Goal: Communication & Community: Ask a question

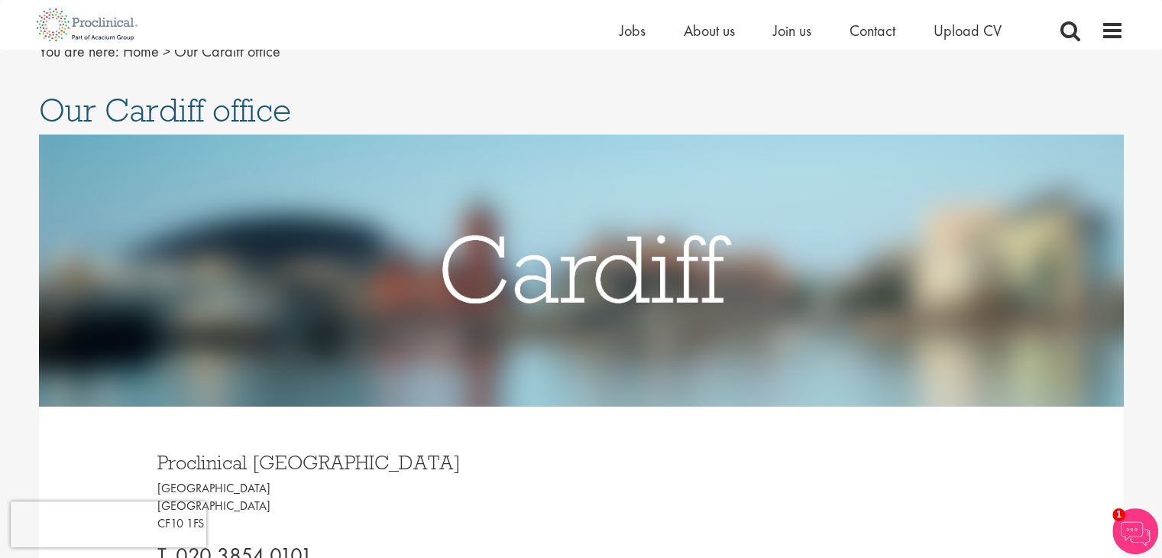
scroll to position [70, 0]
click at [783, 31] on span "Join us" at bounding box center [792, 31] width 38 height 20
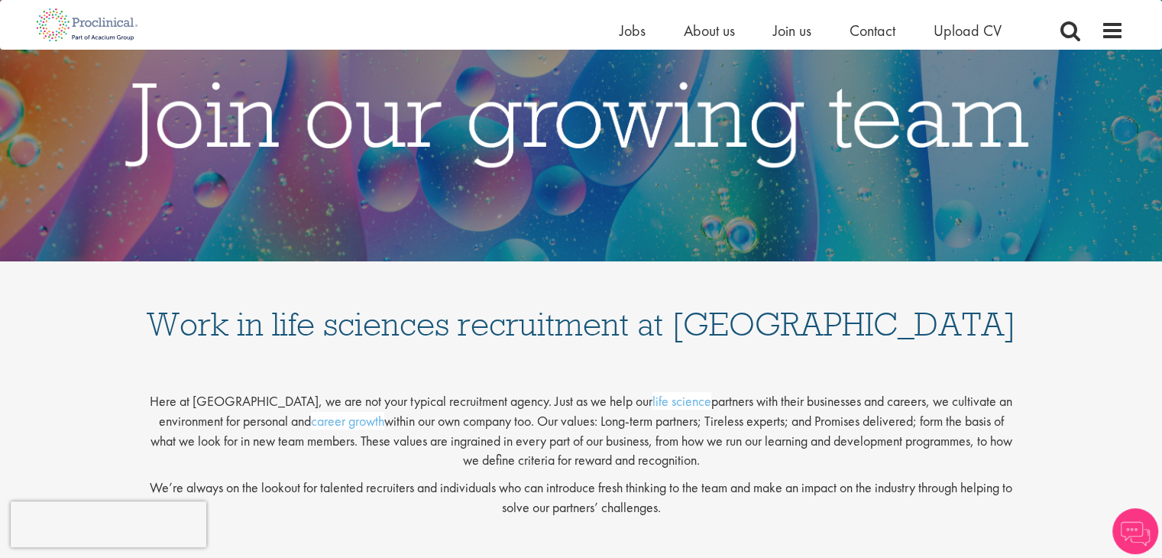
scroll to position [101, 0]
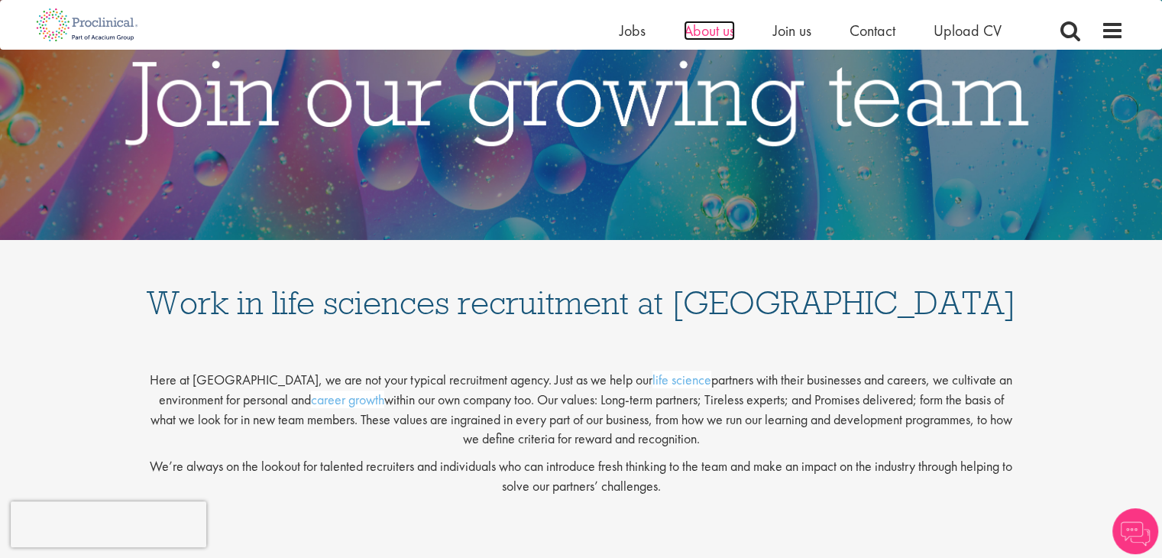
click at [720, 31] on span "About us" at bounding box center [709, 31] width 51 height 20
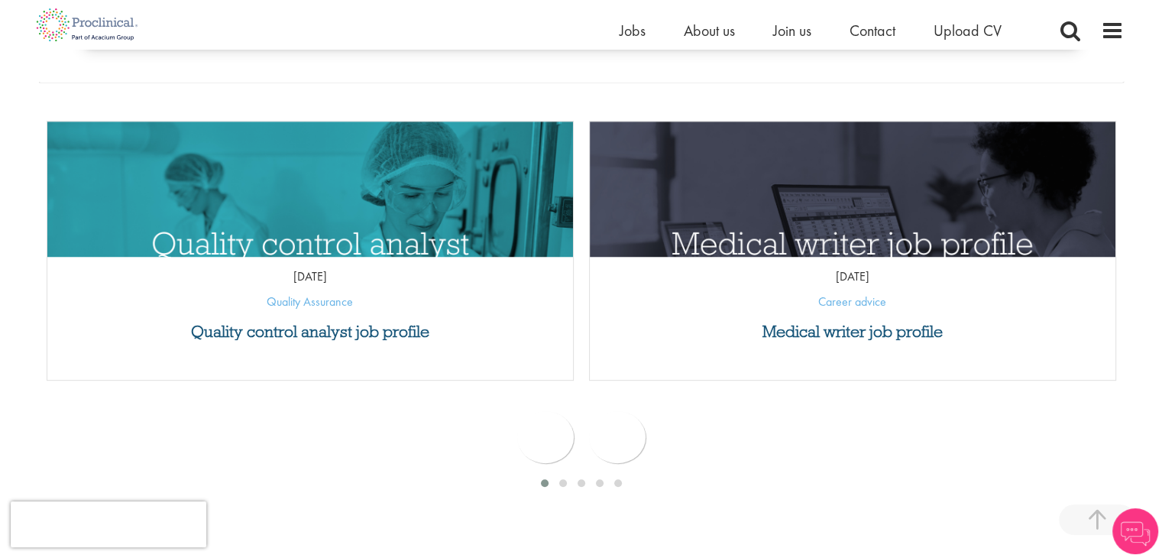
scroll to position [654, 0]
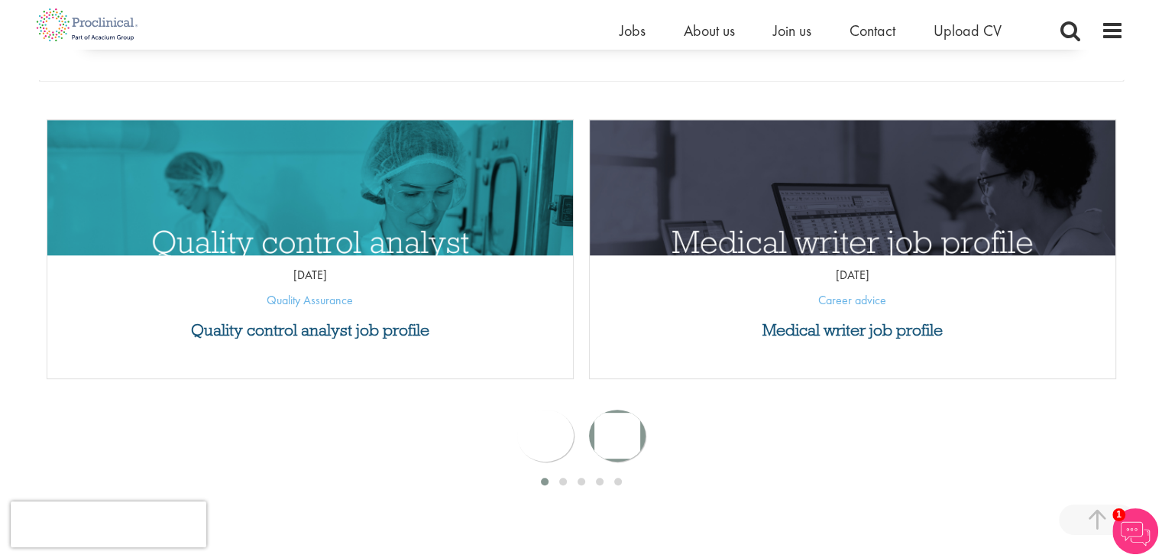
click at [615, 456] on div "next" at bounding box center [617, 435] width 57 height 52
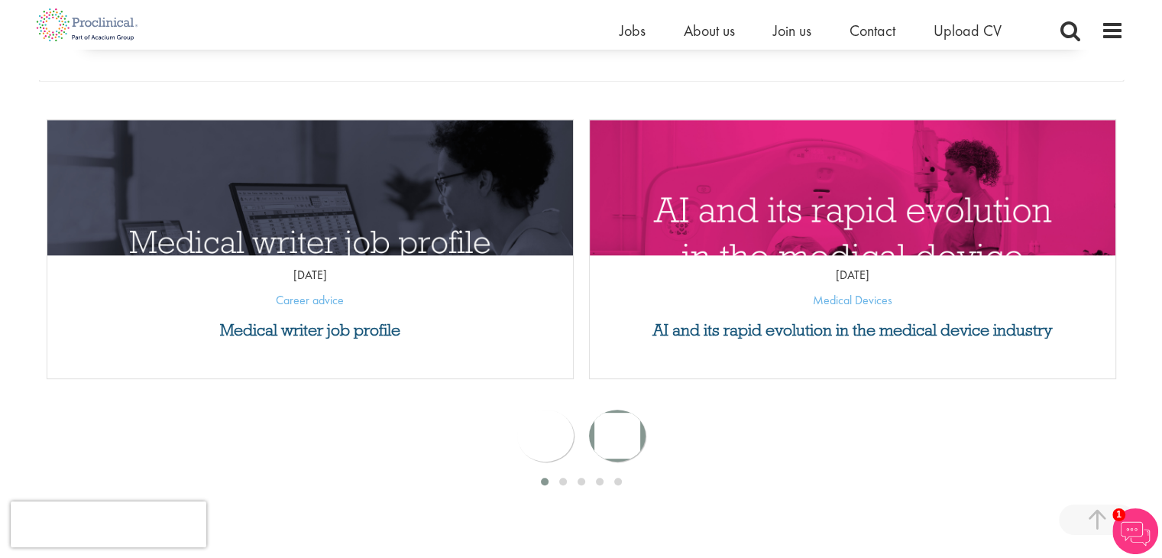
click at [615, 456] on div "next" at bounding box center [617, 435] width 57 height 52
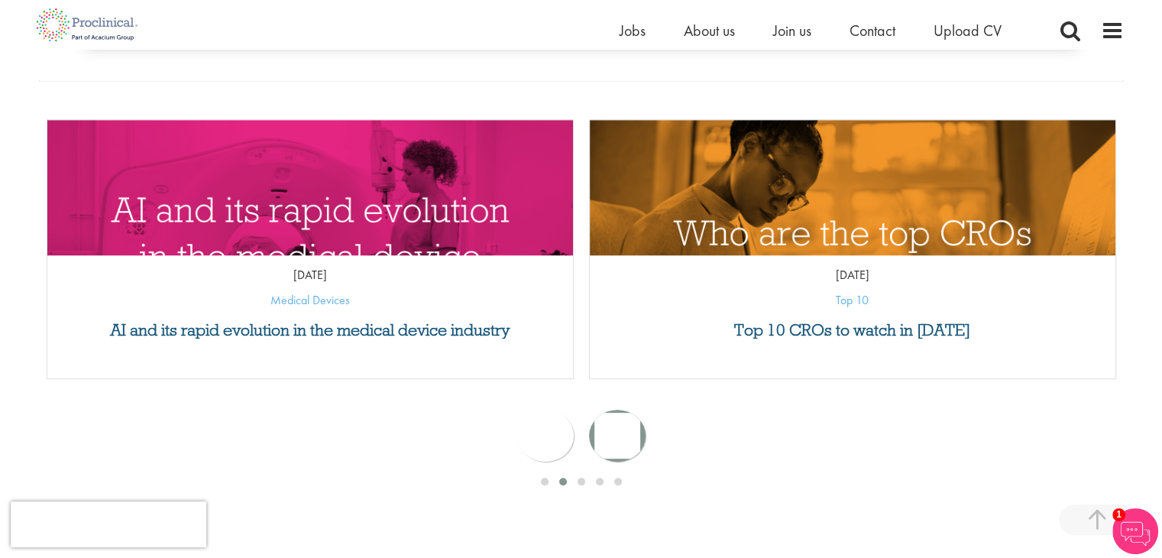
click at [615, 456] on div "next" at bounding box center [617, 435] width 57 height 52
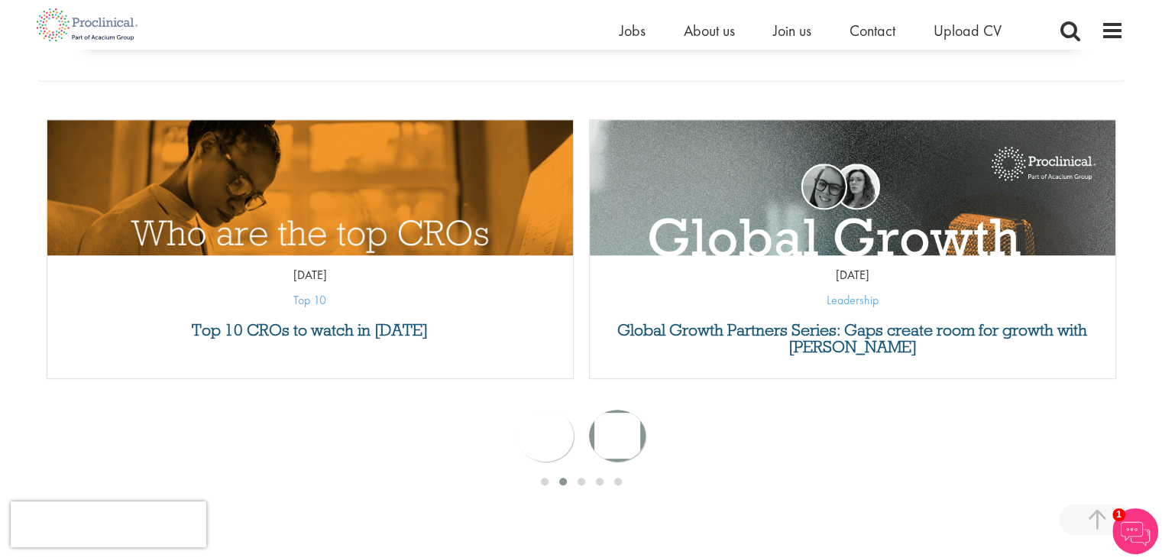
click at [615, 456] on div "next" at bounding box center [617, 435] width 57 height 52
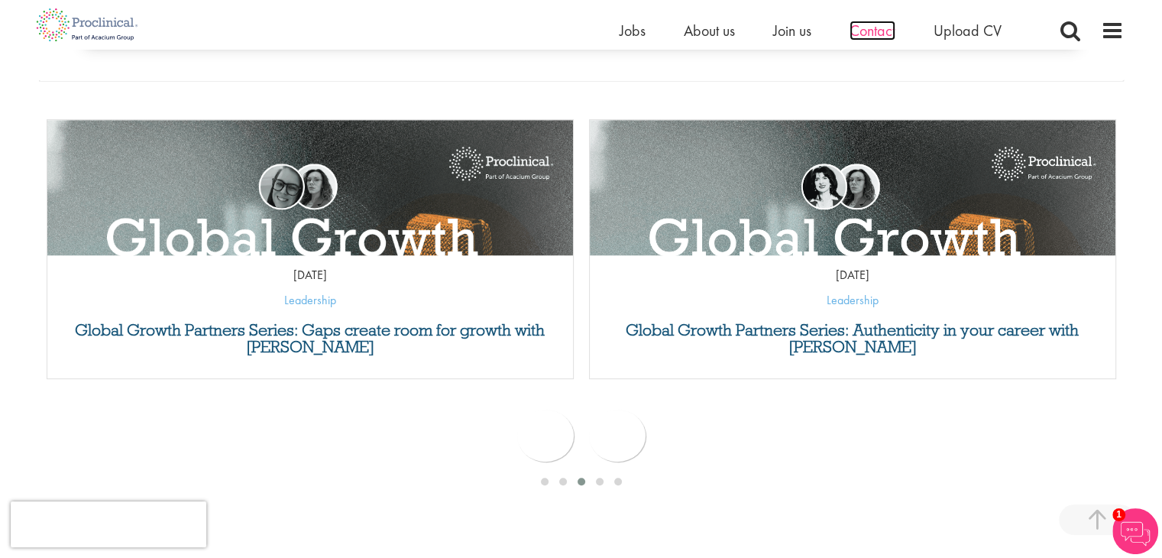
click at [880, 35] on span "Contact" at bounding box center [873, 31] width 46 height 20
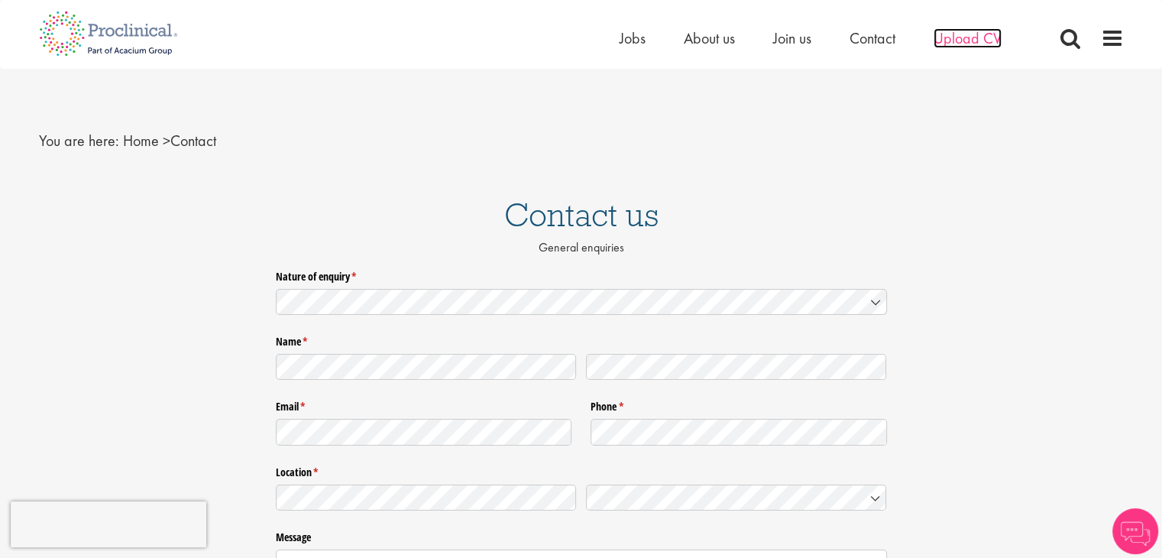
click at [963, 37] on span "Upload CV" at bounding box center [968, 38] width 68 height 20
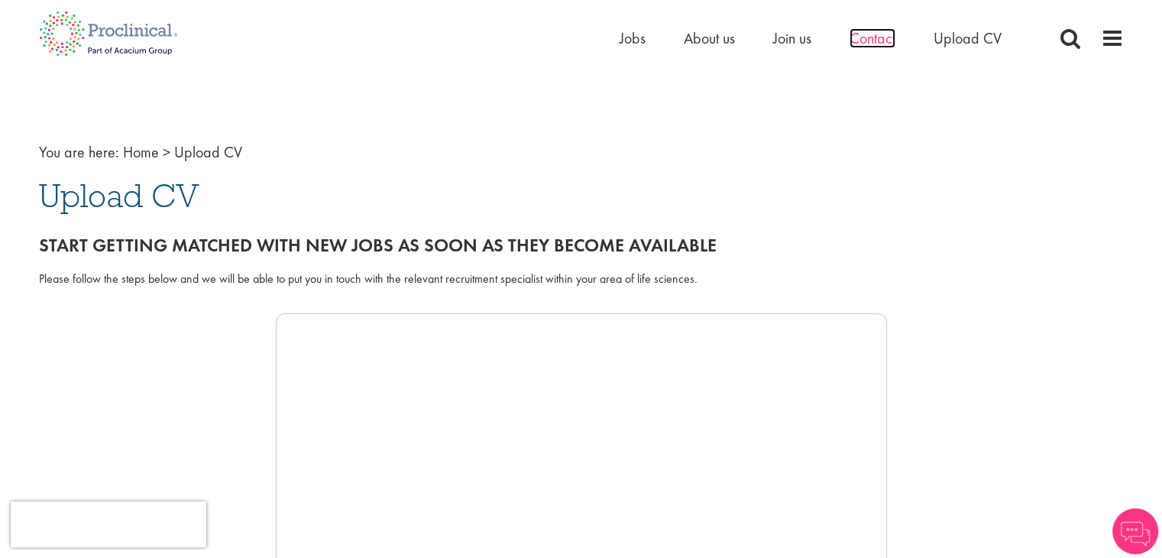
click at [859, 38] on span "Contact" at bounding box center [873, 38] width 46 height 20
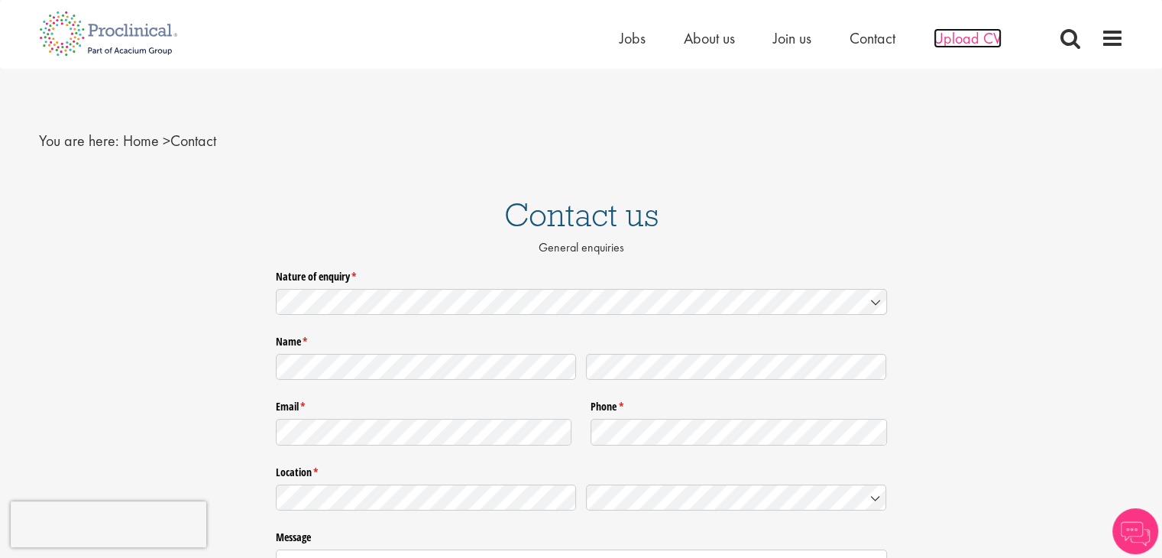
click at [938, 44] on span "Upload CV" at bounding box center [968, 38] width 68 height 20
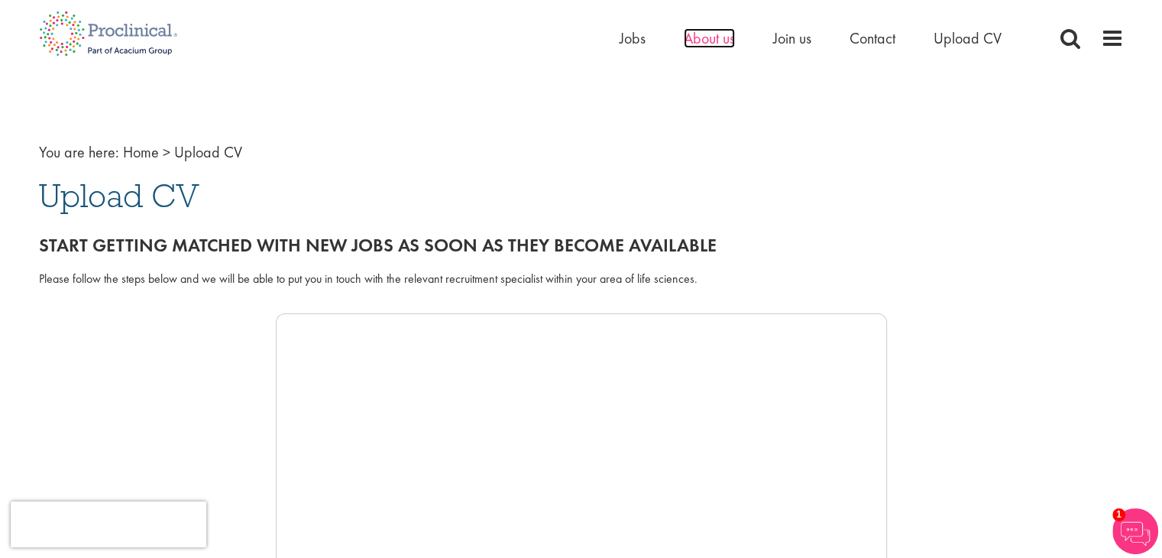
click at [686, 40] on span "About us" at bounding box center [709, 38] width 51 height 20
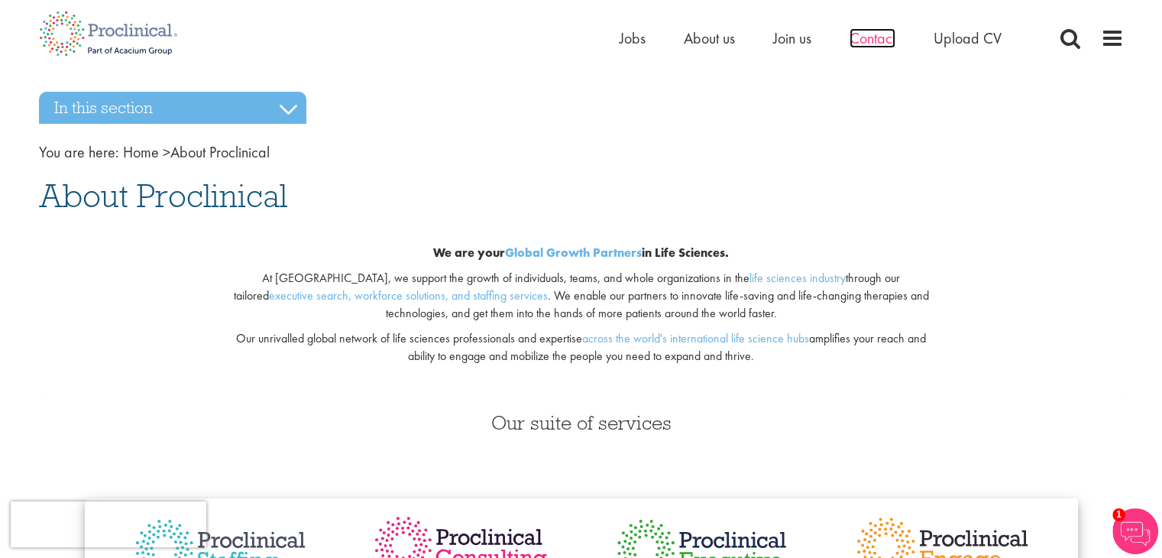
click at [876, 47] on span "Contact" at bounding box center [873, 38] width 46 height 20
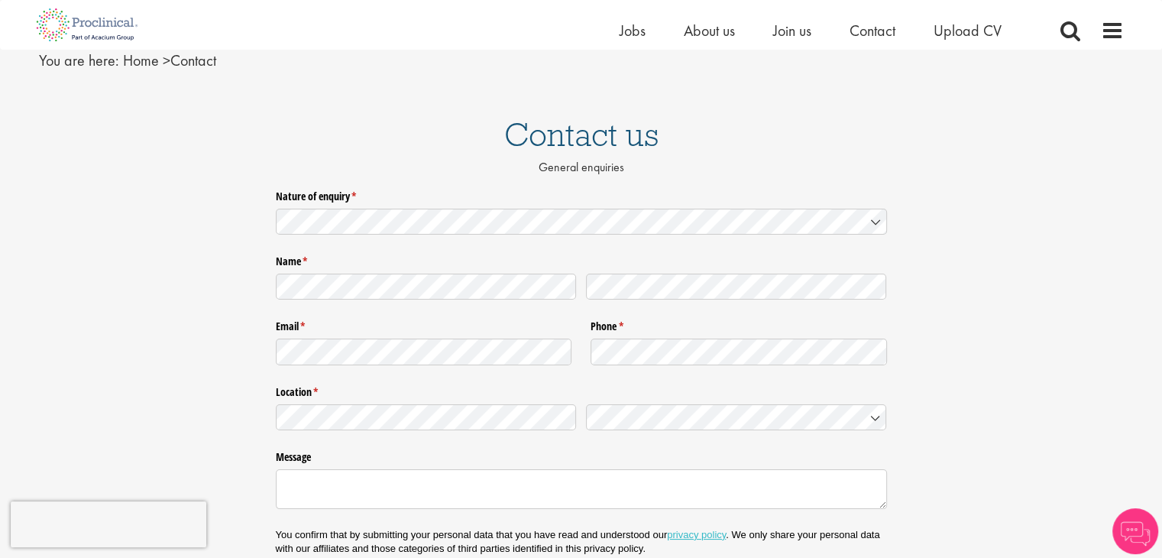
scroll to position [58, 0]
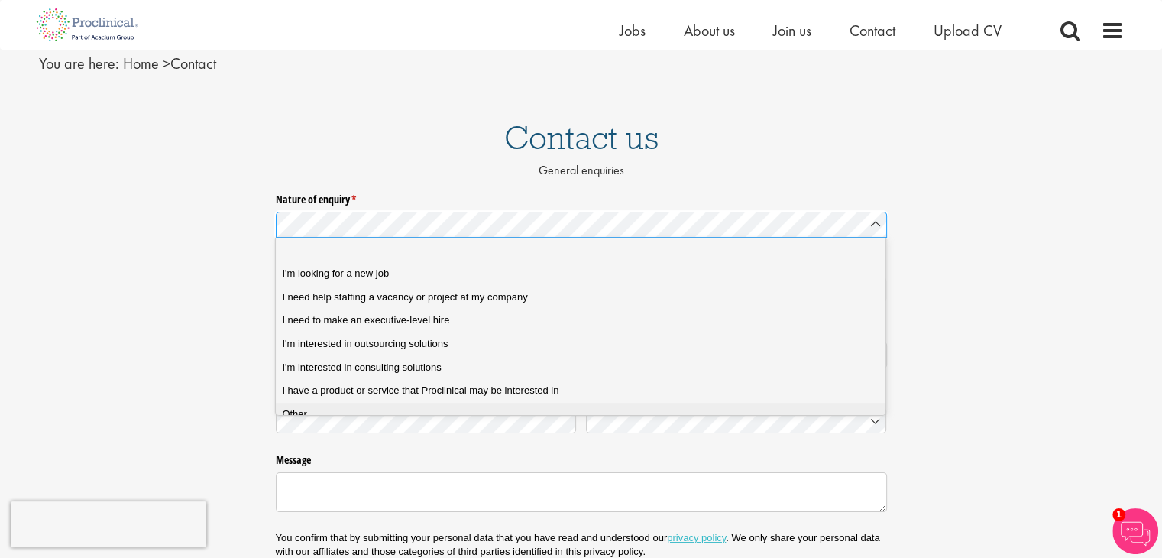
click at [414, 407] on div "Other" at bounding box center [586, 414] width 608 height 14
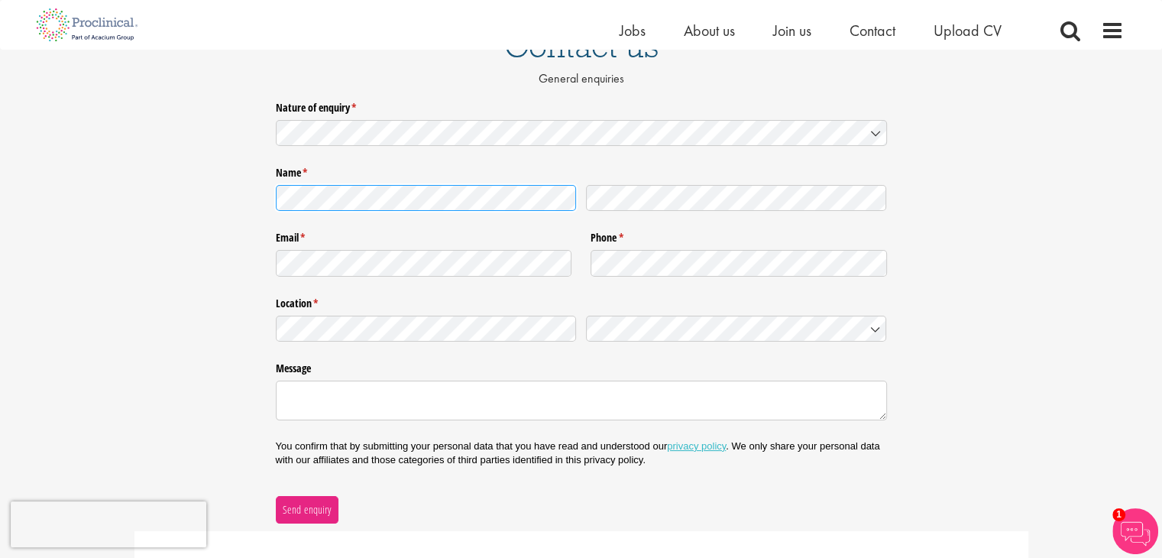
scroll to position [171, 0]
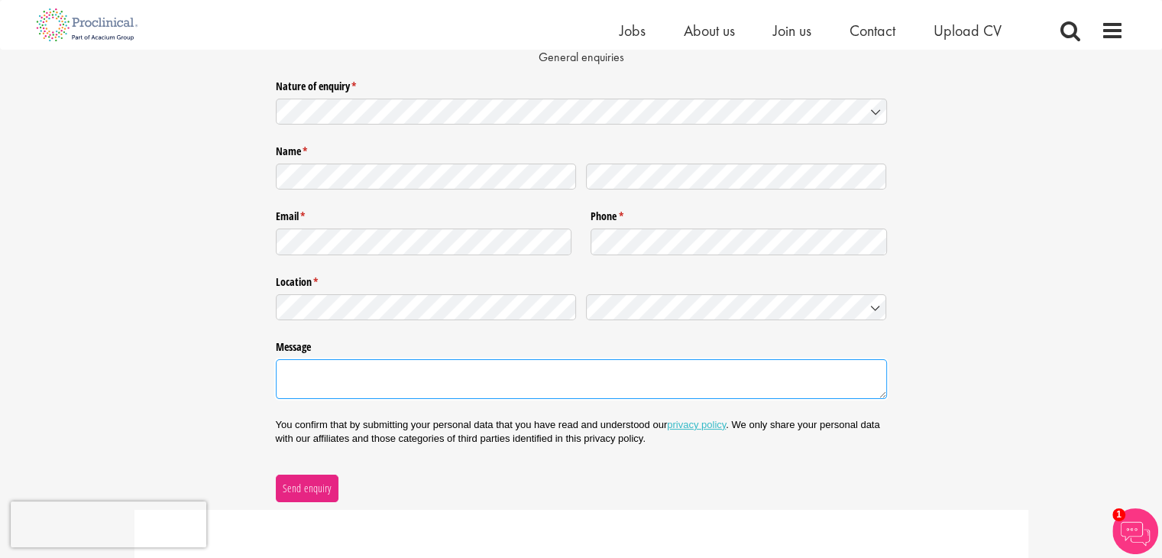
click at [400, 389] on textarea "Message" at bounding box center [581, 379] width 611 height 40
click at [616, 373] on textarea "Hello my name is Gibril sallah" at bounding box center [581, 379] width 611 height 40
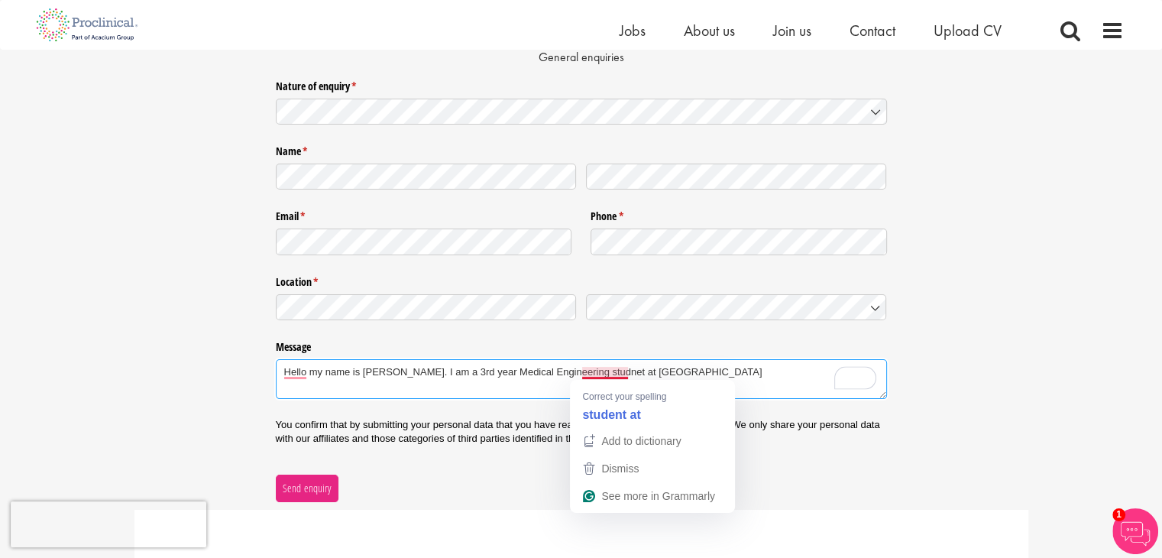
click at [607, 374] on textarea "Hello my name is Gibril sallah. I am a 3rd year Medical Engineering studnet at …" at bounding box center [581, 379] width 611 height 40
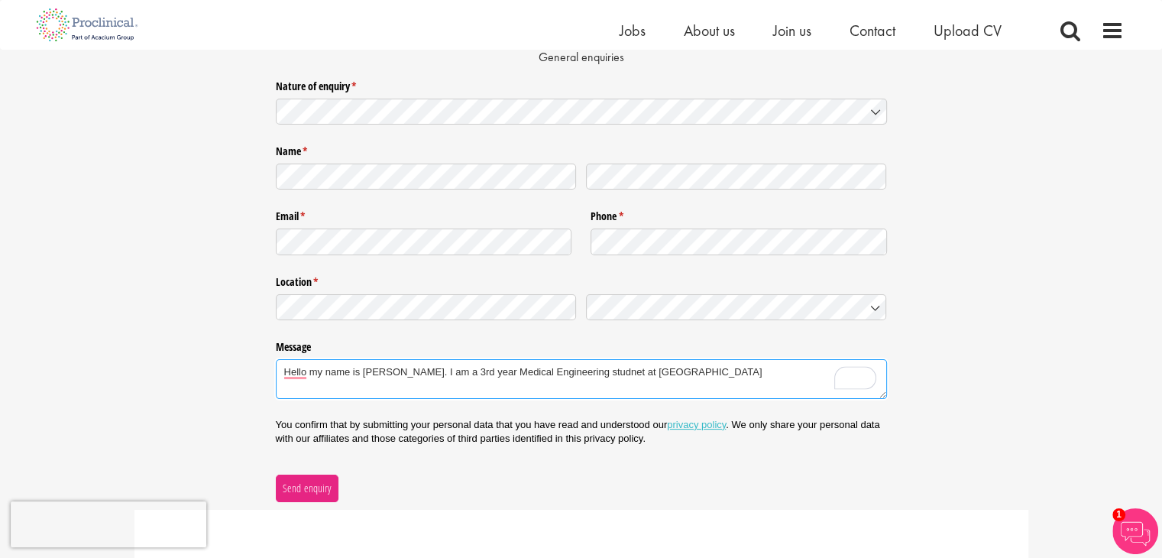
click at [609, 374] on textarea "Hello my name is Gibril sallah. I am a 3rd year Medical Engineering studnet at …" at bounding box center [581, 379] width 611 height 40
click at [709, 380] on textarea "Hello my name is Gibril sallah. I am a 3rd year Medical Engineering student at …" at bounding box center [581, 379] width 611 height 40
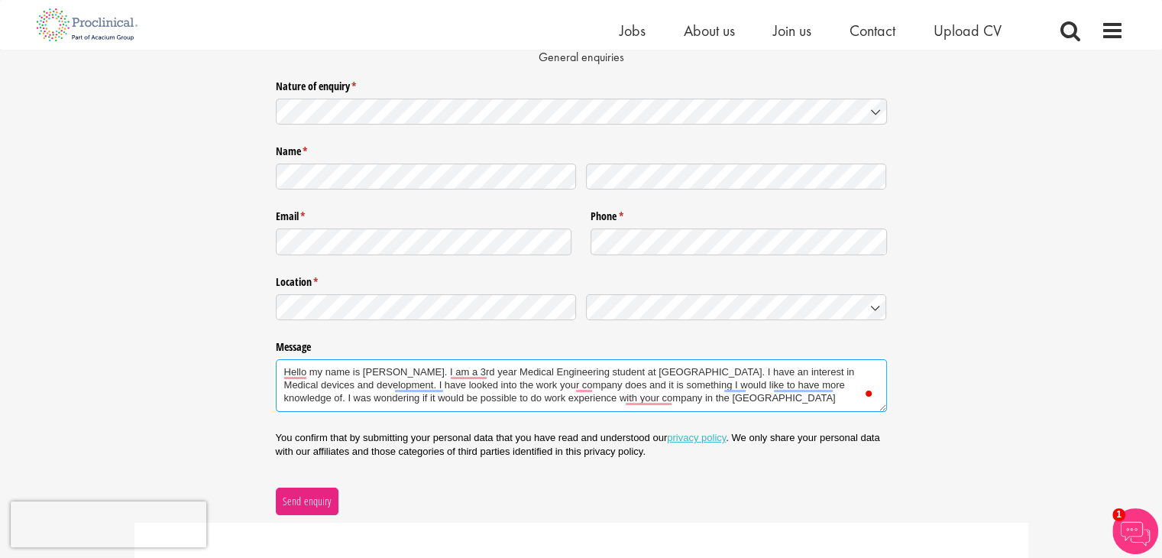
click at [707, 400] on textarea "Hello my name is Gibril sallah. I am a 3rd year Medical Engineering student at …" at bounding box center [581, 385] width 611 height 53
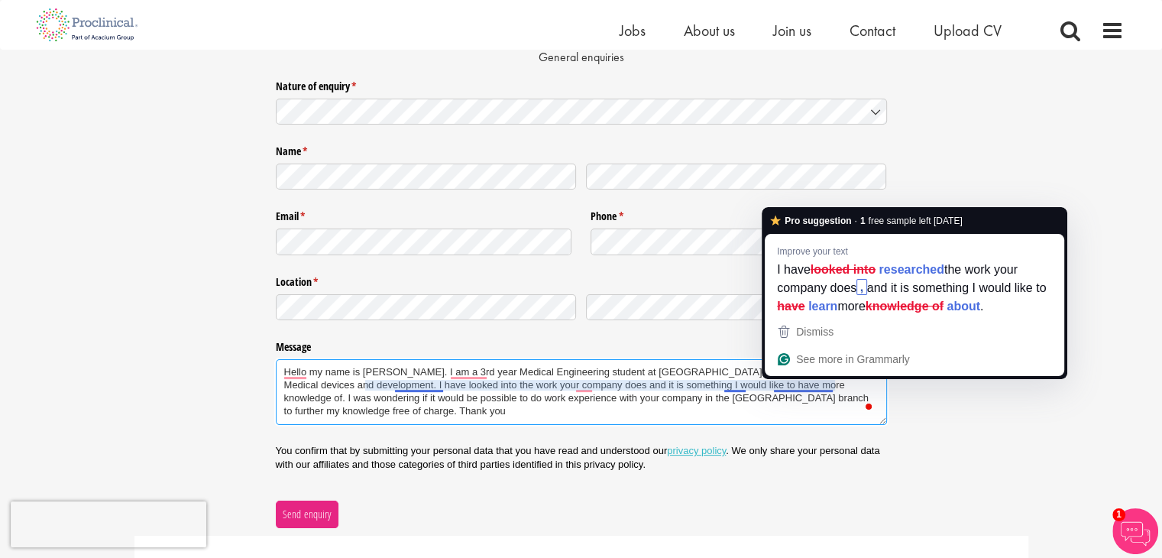
click at [706, 393] on textarea "Hello my name is Gibril sallah. I am a 3rd year Medical Engineering student at …" at bounding box center [581, 392] width 611 height 66
click at [825, 384] on textarea "Hello my name is Gibril sallah. I am a 3rd year Medical Engineering student at …" at bounding box center [581, 392] width 611 height 66
drag, startPoint x: 834, startPoint y: 385, endPoint x: 785, endPoint y: 385, distance: 49.7
click at [785, 385] on textarea "Hello my name is Gibril sallah. I am a 3rd year Medical Engineering student at …" at bounding box center [581, 392] width 611 height 66
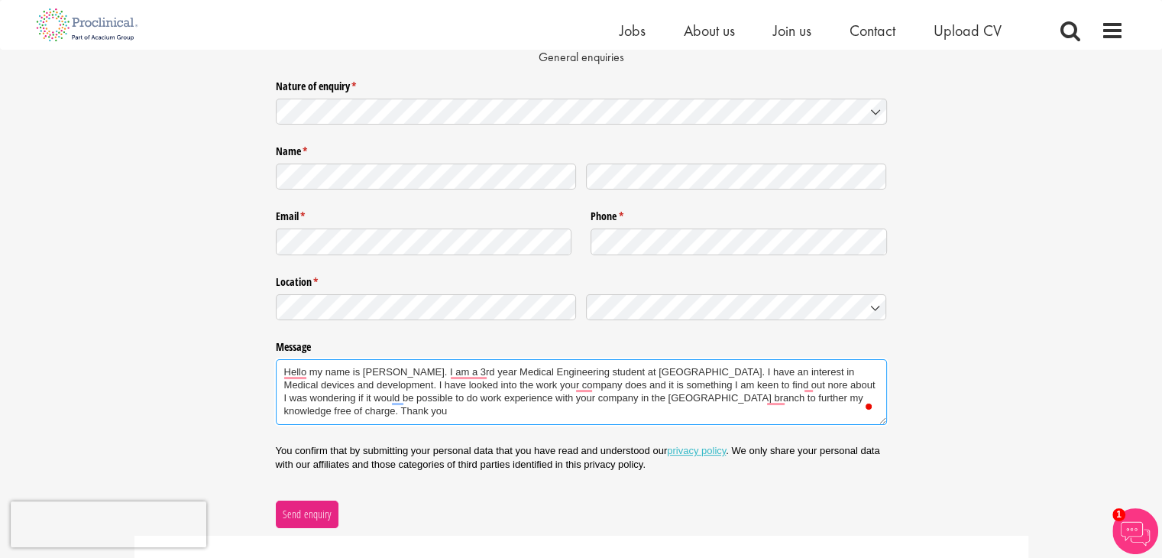
click at [759, 384] on textarea "Hello my name is Gibril sallah. I am a 3rd year Medical Engineering student at …" at bounding box center [581, 392] width 611 height 66
click at [306, 376] on textarea "Hello my name is Gibril sallah. I am a 3rd year Medical Engineering student at …" at bounding box center [581, 392] width 611 height 66
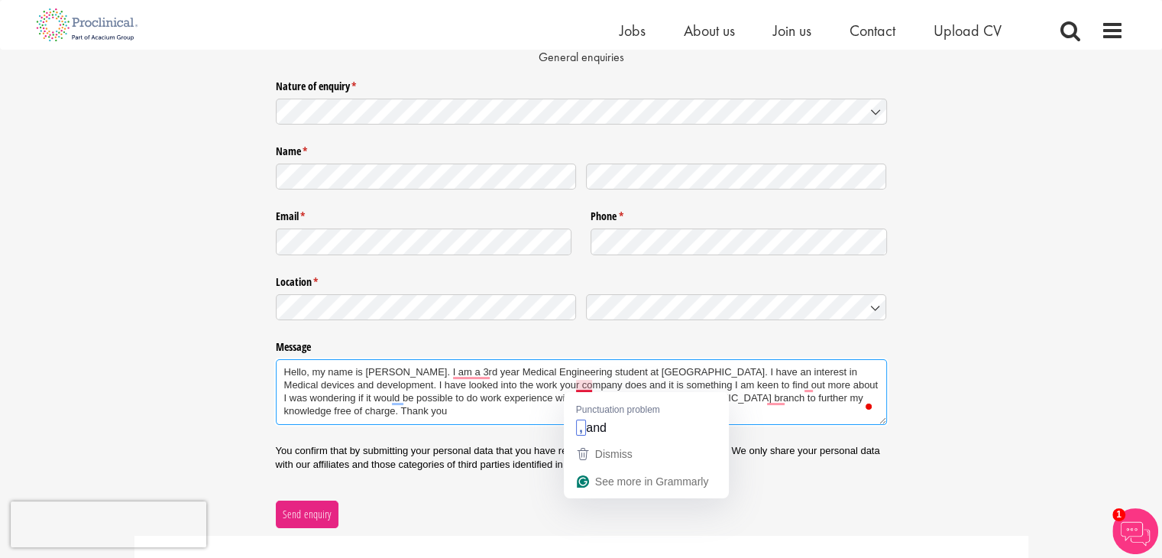
click at [571, 384] on textarea "Hello, my name is Gibril sallah. I am a 3rd year Medical Engineering student at…" at bounding box center [581, 392] width 611 height 66
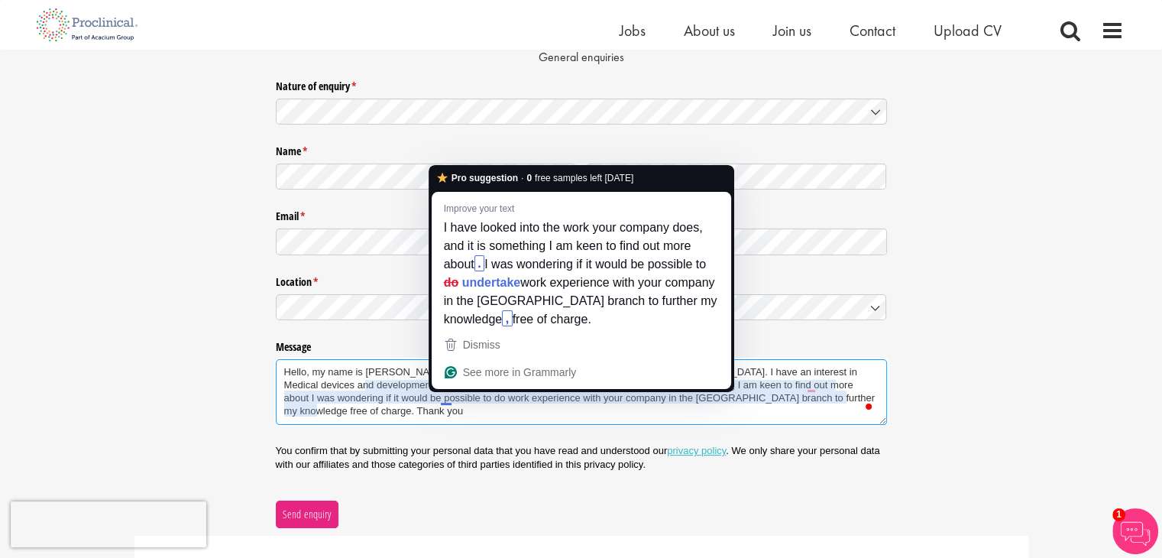
click at [449, 401] on textarea "Hello, my name is Gibril sallah. I am a 3rd year Medical Engineering student at…" at bounding box center [581, 392] width 611 height 66
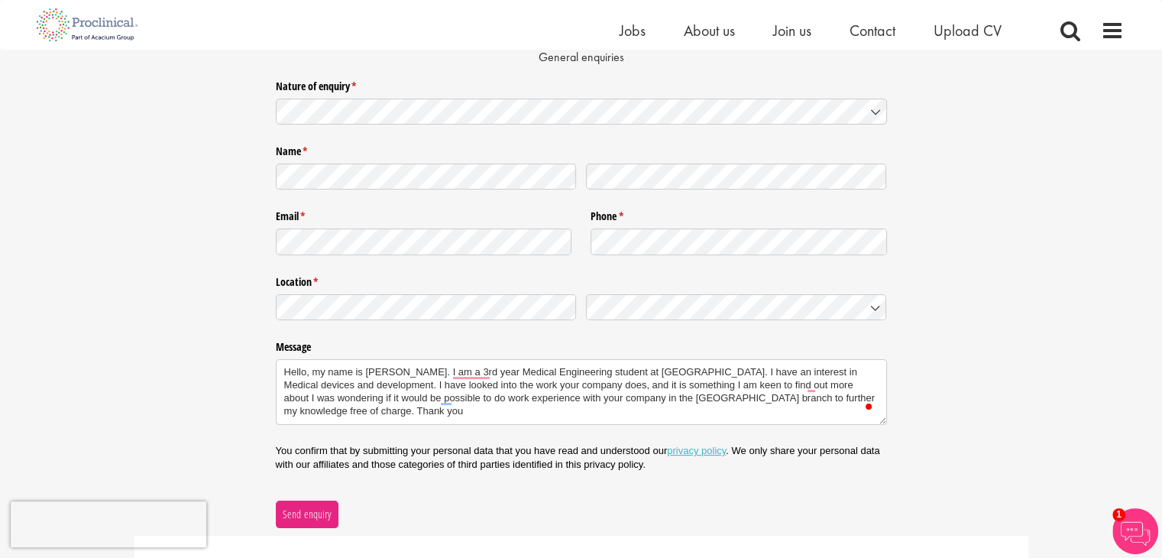
click at [608, 438] on div "You confirm that by submitting your personal data that you have read and unders…" at bounding box center [581, 458] width 611 height 47
click at [455, 402] on textarea "Hello, my name is Gibril sallah. I am a 3rd year Medical Engineering student at…" at bounding box center [581, 392] width 611 height 66
type textarea "Hello, my name is Gibril sallah. I am a 3rd year Medical Engineering student at…"
click at [293, 516] on span "Send enquiry" at bounding box center [307, 514] width 50 height 17
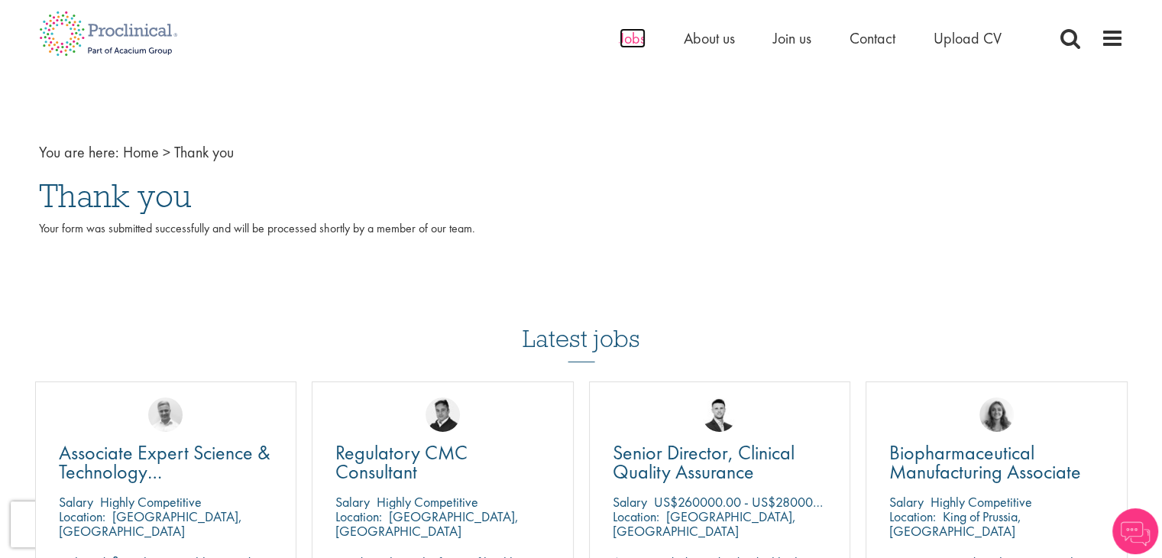
click at [626, 41] on span "Jobs" at bounding box center [633, 38] width 26 height 20
